Goal: Task Accomplishment & Management: Use online tool/utility

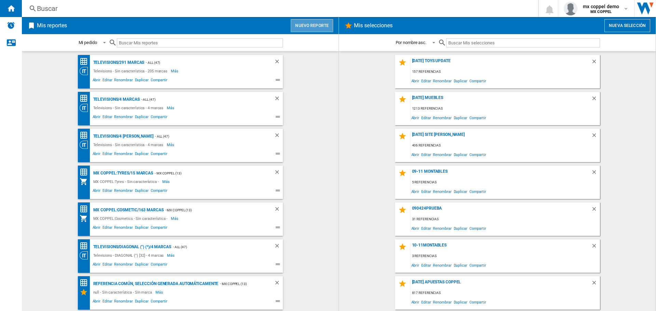
click at [305, 24] on button "Nuevo reporte" at bounding box center [312, 25] width 42 height 13
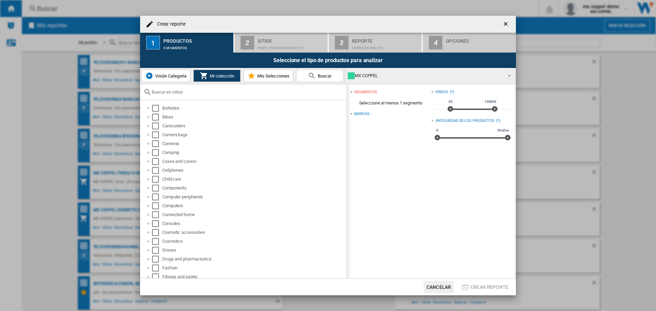
click at [181, 74] on span "Visión Categoría" at bounding box center [169, 75] width 33 height 5
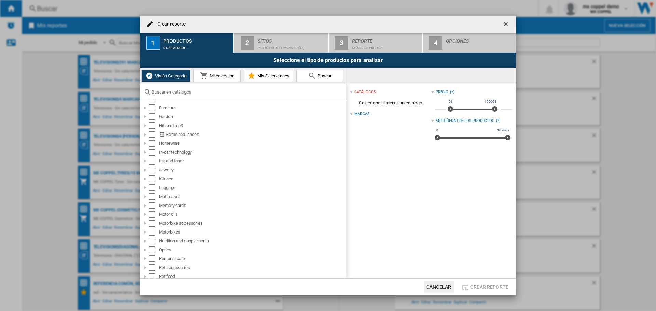
scroll to position [170, 0]
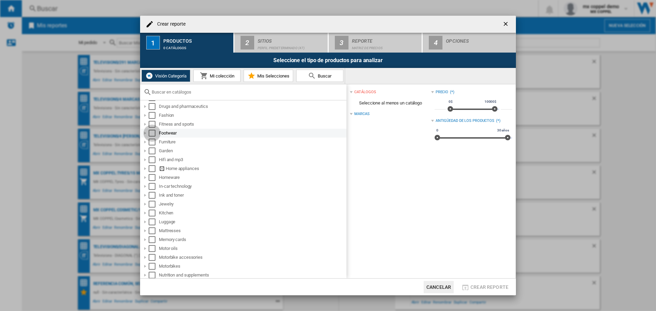
click at [150, 132] on div "Select" at bounding box center [152, 133] width 7 height 7
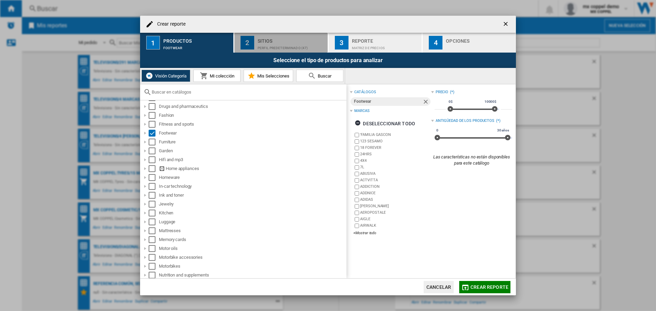
click at [286, 44] on div "Perfil predeterminado (47)" at bounding box center [290, 46] width 67 height 7
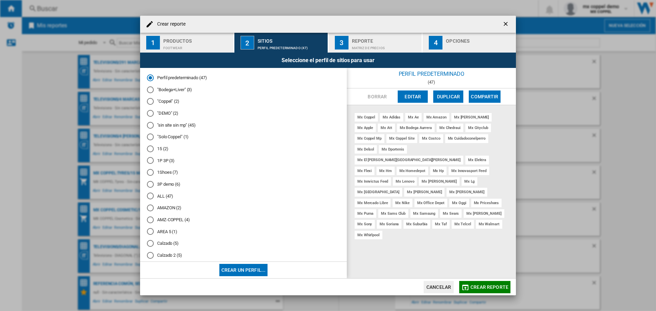
scroll to position [34, 0]
click at [173, 210] on md-radio-button "Calzado (5)" at bounding box center [243, 209] width 193 height 6
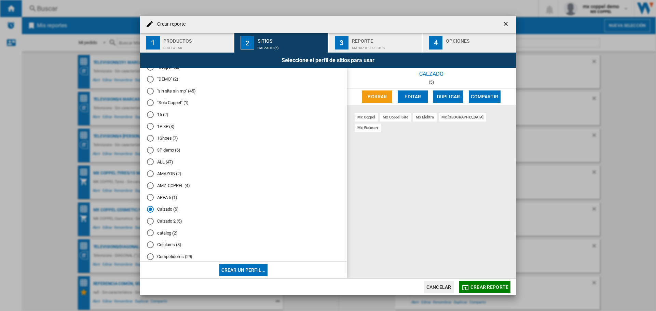
click at [171, 223] on md-radio-button "Calzado 2 (5)" at bounding box center [243, 221] width 193 height 6
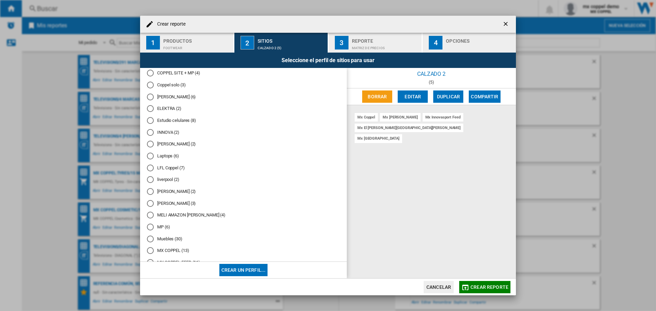
scroll to position [273, 0]
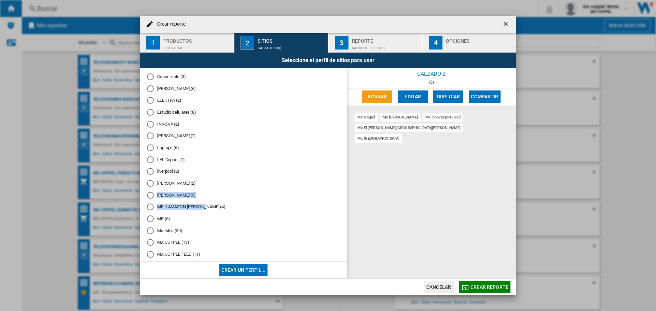
drag, startPoint x: 342, startPoint y: 183, endPoint x: 339, endPoint y: 210, distance: 27.5
click at [339, 210] on div "Perfil predeterminado (47) "Bodega+Liver" (3) "Coppel" (2) "DEMO" (2) "sin site…" at bounding box center [243, 165] width 207 height 194
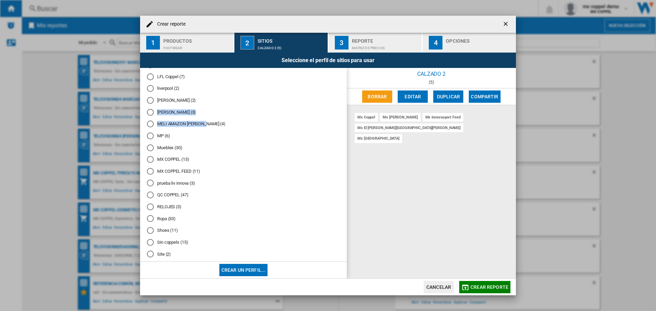
scroll to position [405, 0]
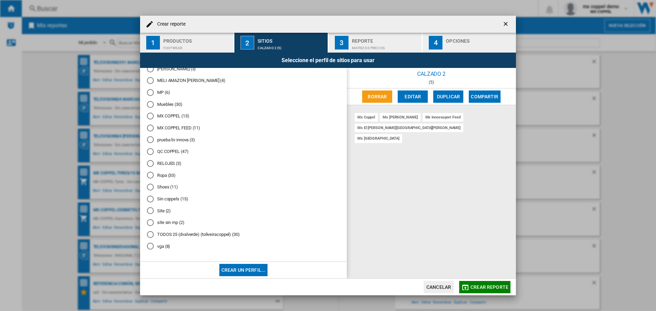
click at [166, 184] on md-radio-button "Shoes (11)" at bounding box center [243, 187] width 193 height 6
click at [482, 287] on span "Crear reporte" at bounding box center [489, 286] width 38 height 5
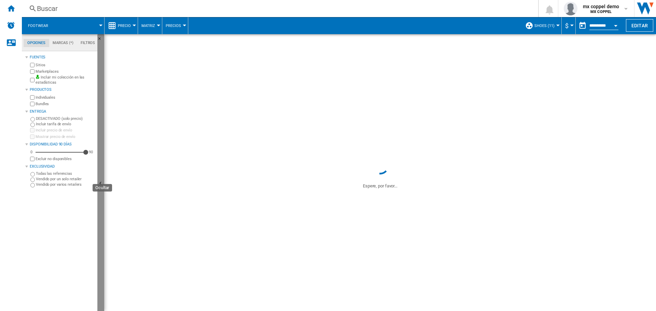
click at [99, 180] on ng-md-icon "Ocultar" at bounding box center [101, 184] width 8 height 8
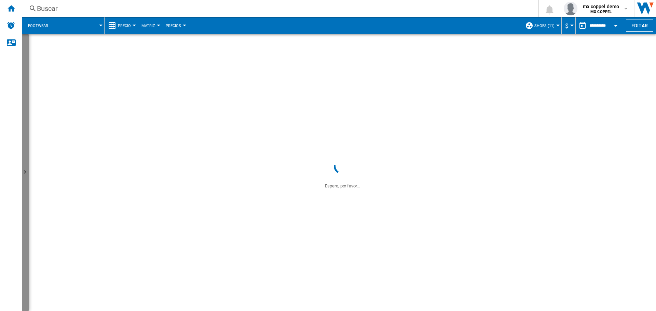
click at [25, 169] on ng-md-icon "Mostrar" at bounding box center [26, 173] width 8 height 8
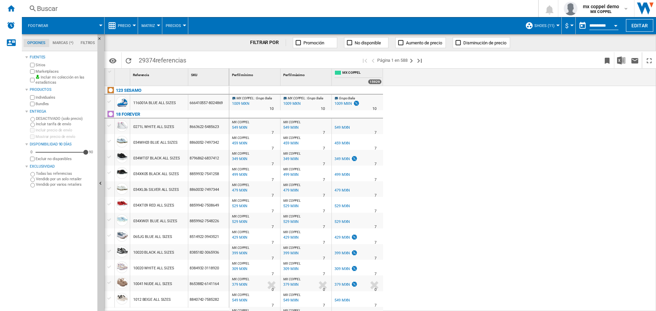
click at [84, 25] on span at bounding box center [79, 25] width 43 height 17
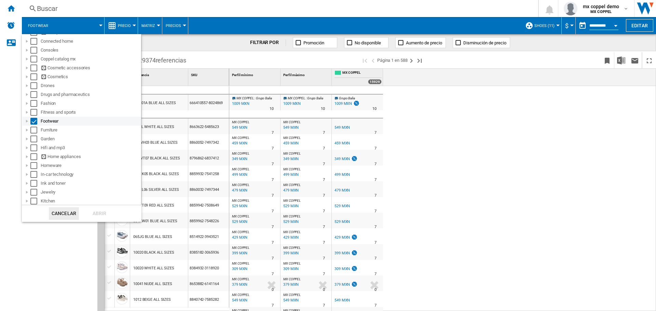
scroll to position [141, 0]
drag, startPoint x: 240, startPoint y: 20, endPoint x: 151, endPoint y: 21, distance: 89.5
click at [240, 20] on md-backdrop at bounding box center [328, 155] width 656 height 311
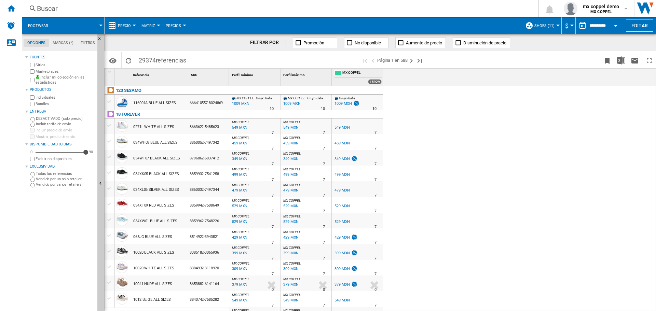
click at [126, 24] on span "Precio" at bounding box center [124, 26] width 13 height 4
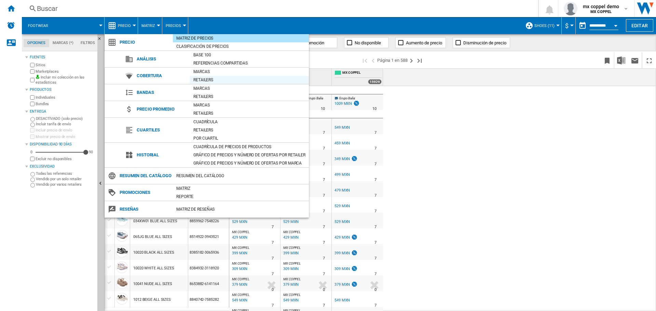
click at [200, 78] on div "Retailers" at bounding box center [249, 79] width 119 height 7
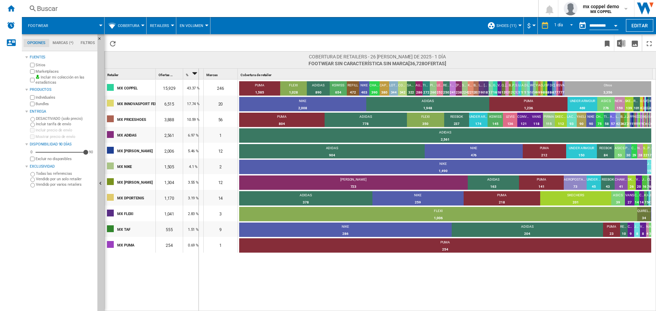
drag, startPoint x: 156, startPoint y: 76, endPoint x: 198, endPoint y: 75, distance: 41.7
click at [198, 75] on div "Retailer 1 Ofertas 1 % 2 Marcas 1 Cobertura de retailer 1" at bounding box center [378, 74] width 548 height 11
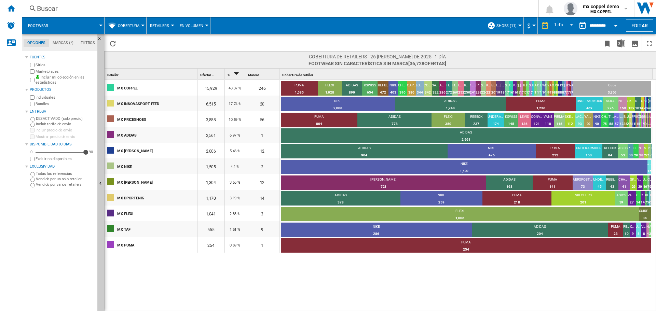
drag, startPoint x: 200, startPoint y: 136, endPoint x: 228, endPoint y: 136, distance: 28.0
click at [228, 127] on div "MX ADIDAS 2,561 6.97 % 1 ADIDAS 2,561 100%" at bounding box center [378, 127] width 548 height 0
click at [47, 22] on button "Footwear" at bounding box center [41, 25] width 27 height 17
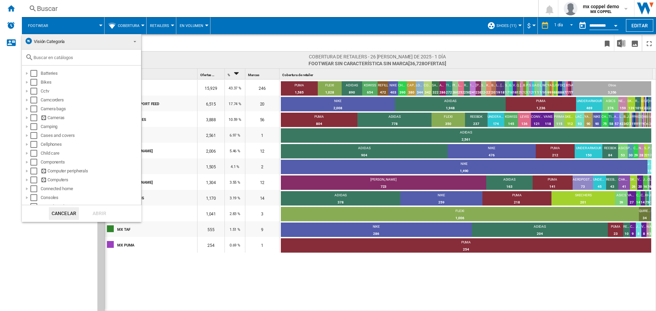
click at [103, 42] on span "Visión Categoría" at bounding box center [76, 42] width 103 height 10
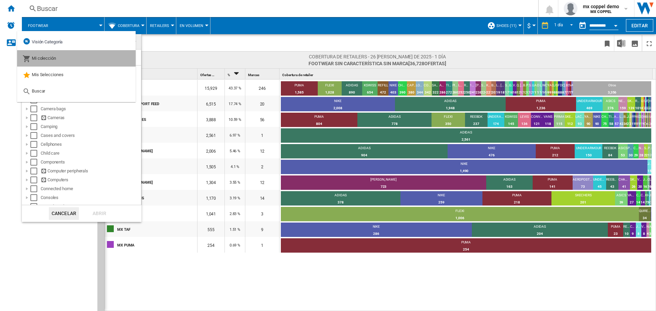
click at [87, 56] on md-option "Mi colección" at bounding box center [76, 58] width 118 height 16
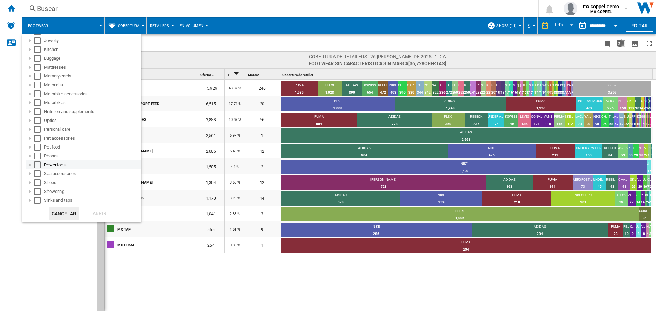
scroll to position [307, 0]
click at [38, 147] on div "Select" at bounding box center [37, 148] width 7 height 7
click at [96, 213] on div "Abrir" at bounding box center [99, 213] width 30 height 13
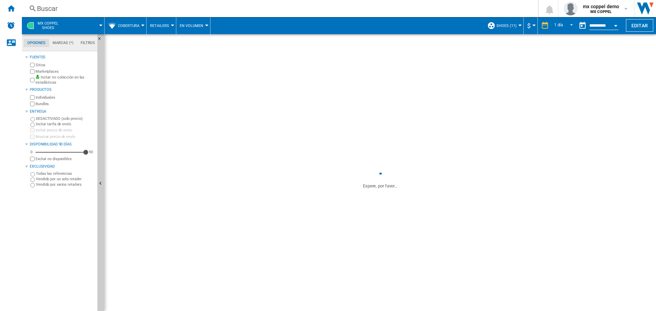
click at [98, 25] on span at bounding box center [84, 25] width 33 height 17
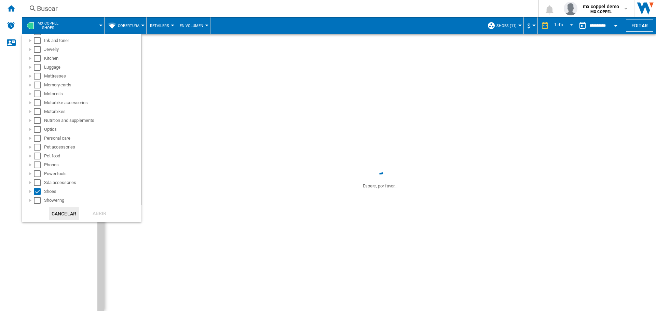
scroll to position [307, 0]
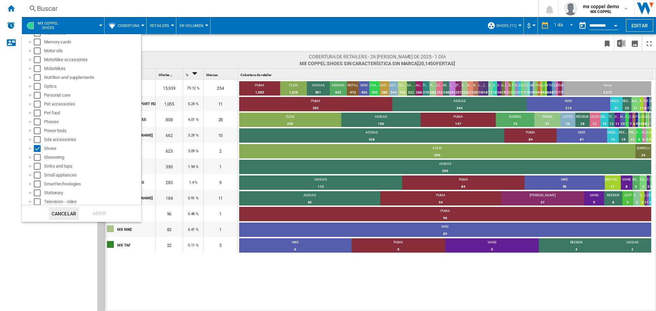
click at [169, 131] on md-backdrop at bounding box center [328, 155] width 656 height 311
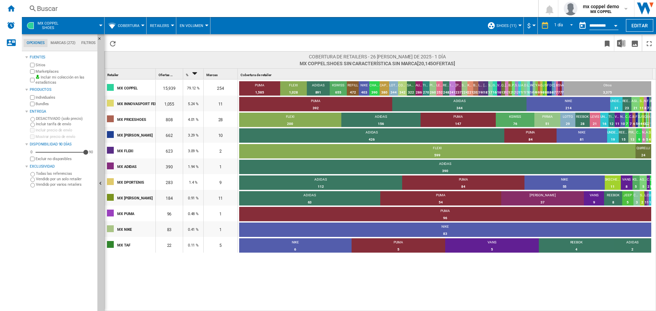
click at [68, 27] on span at bounding box center [84, 25] width 33 height 17
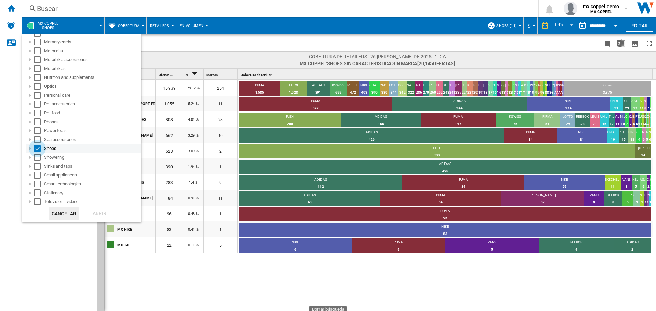
click at [38, 149] on div "Select" at bounding box center [37, 148] width 7 height 7
click at [11, 12] on md-backdrop at bounding box center [328, 155] width 656 height 311
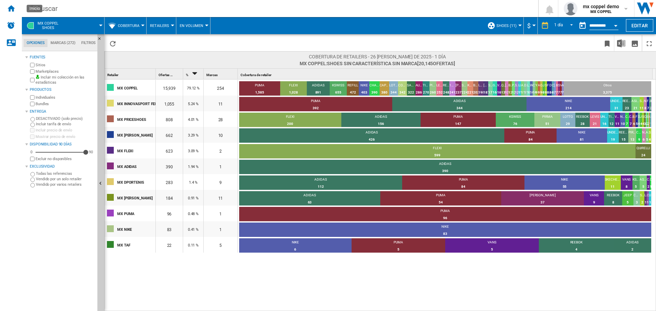
click at [11, 12] on div "Inicio" at bounding box center [11, 8] width 22 height 17
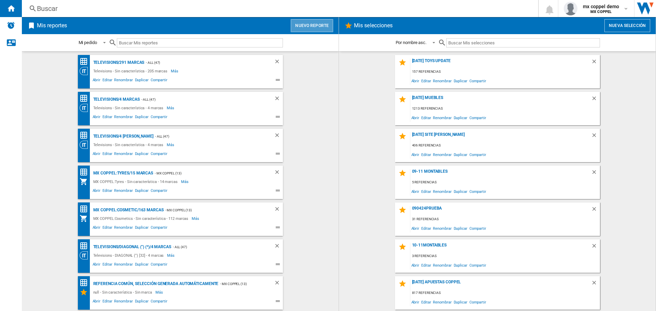
click at [315, 20] on button "Nuevo reporte" at bounding box center [312, 25] width 42 height 13
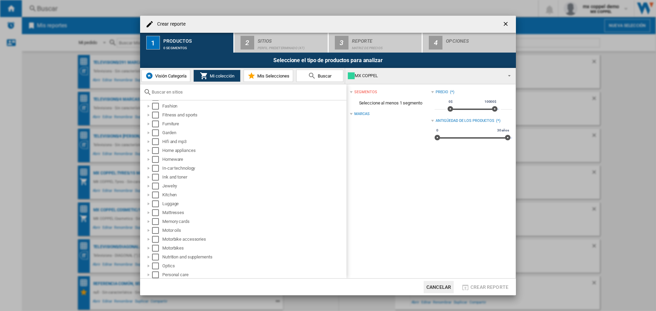
scroll to position [171, 0]
click at [181, 74] on span "Visión Categoría" at bounding box center [169, 75] width 33 height 5
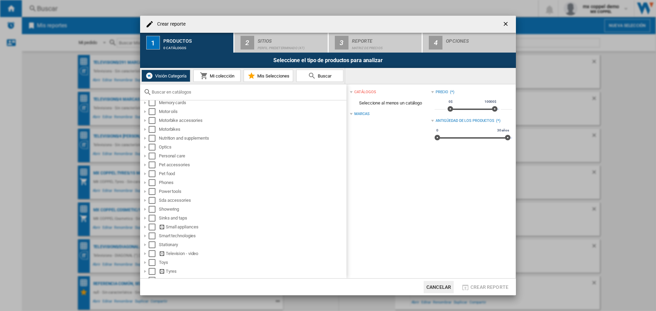
scroll to position [341, 0]
click at [221, 79] on button "Mi colección" at bounding box center [216, 76] width 47 height 12
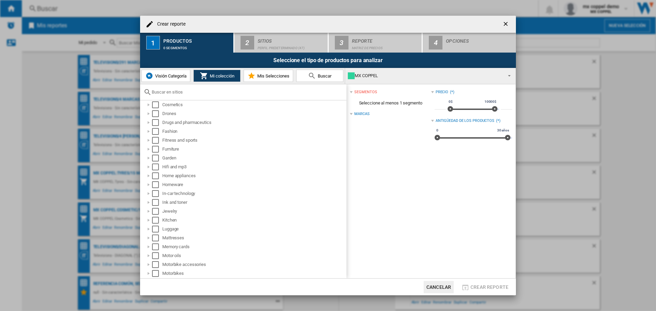
scroll to position [102, 0]
click at [504, 22] on ng-md-icon "getI18NText('BUTTONS.CLOSE_DIALOG')" at bounding box center [506, 24] width 8 height 8
